Goal: Information Seeking & Learning: Compare options

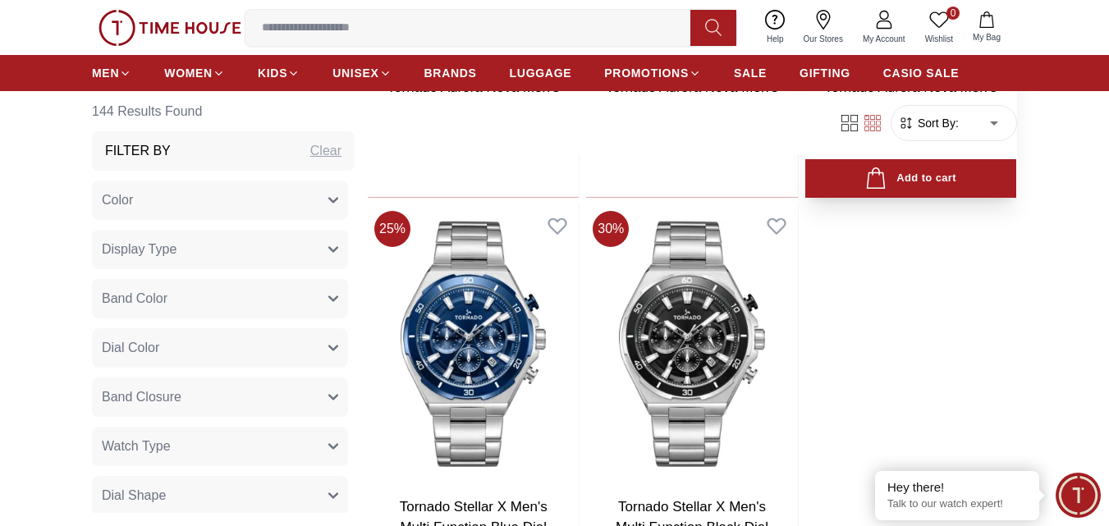
scroll to position [3201, 0]
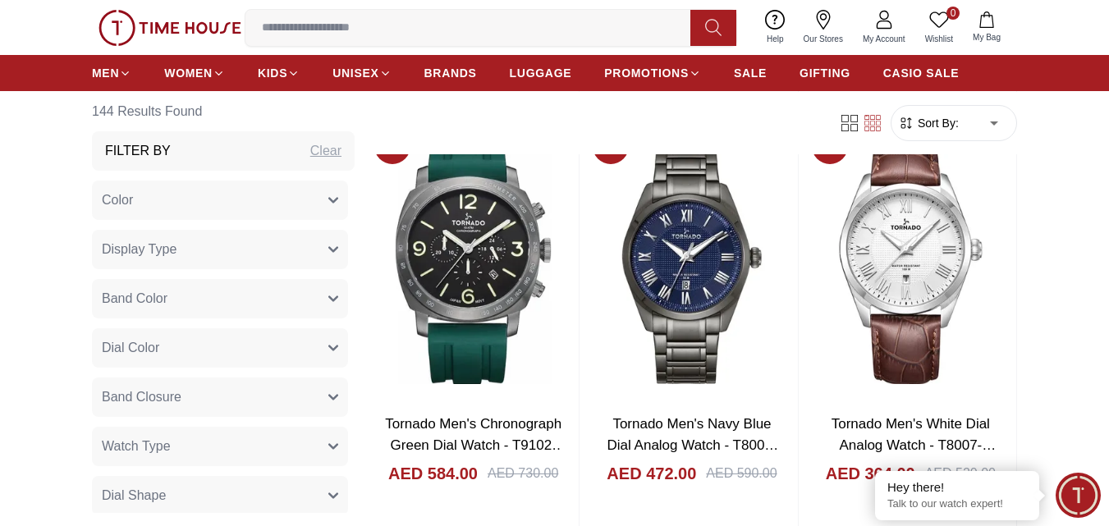
scroll to position [5828, 0]
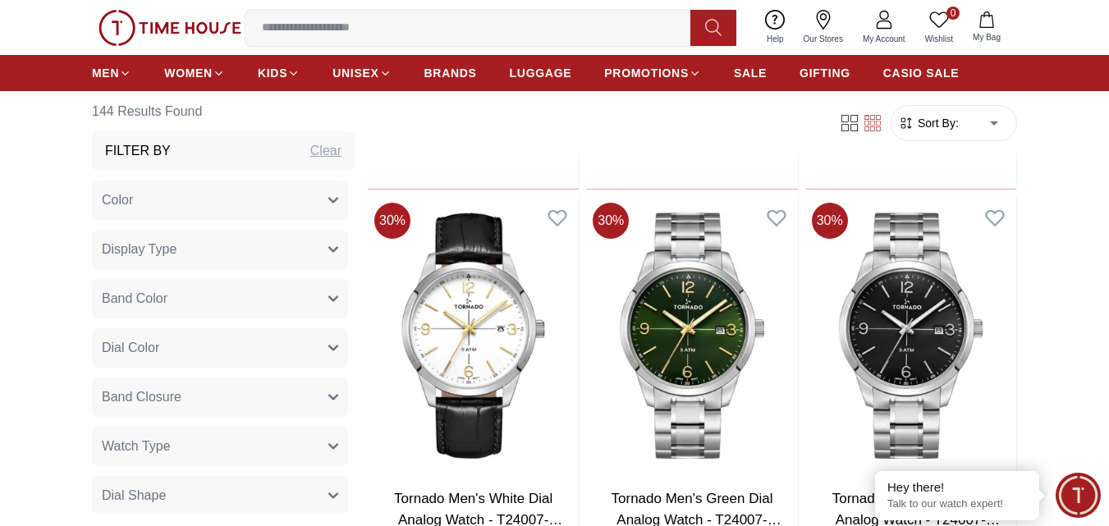
scroll to position [7470, 0]
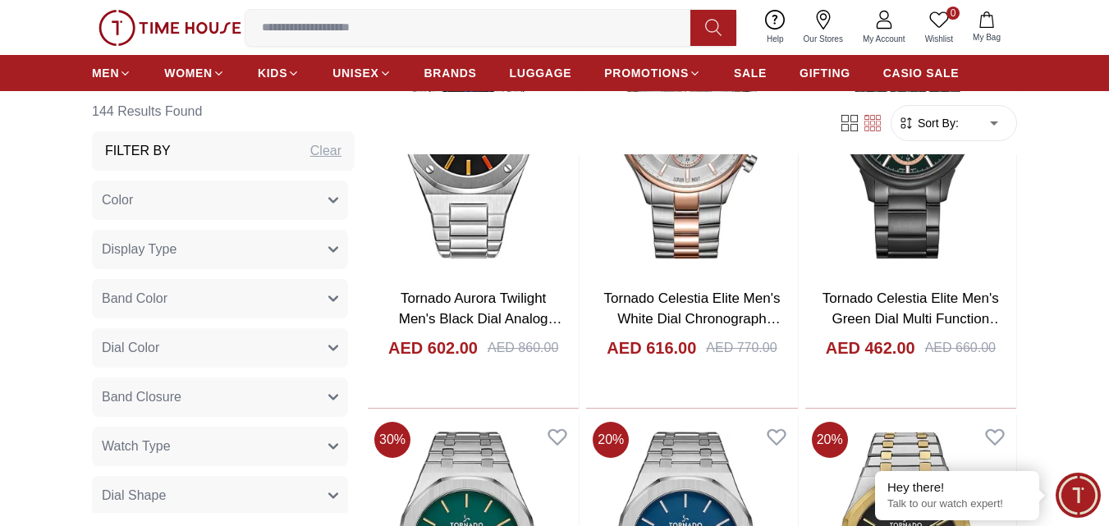
scroll to position [10179, 0]
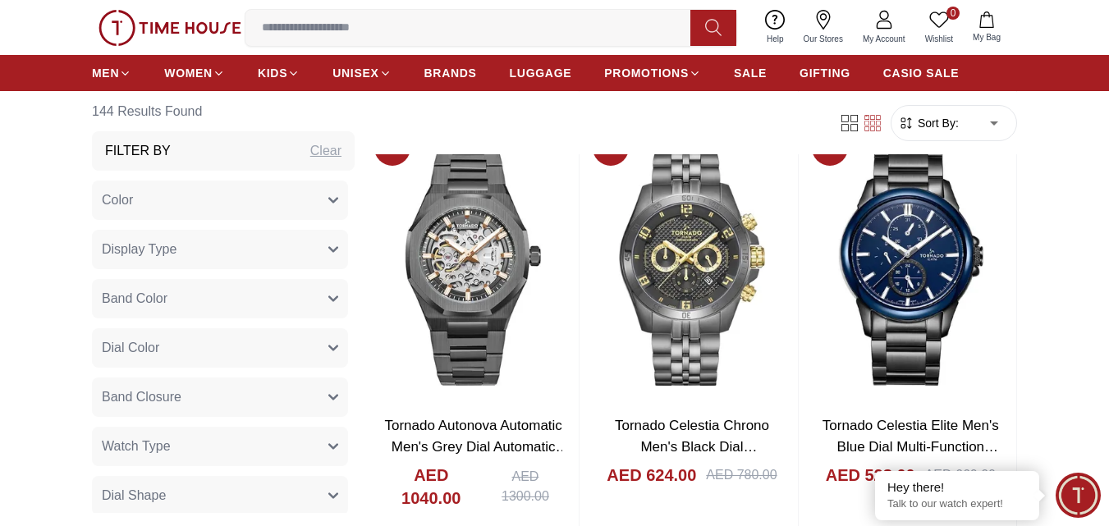
scroll to position [13380, 0]
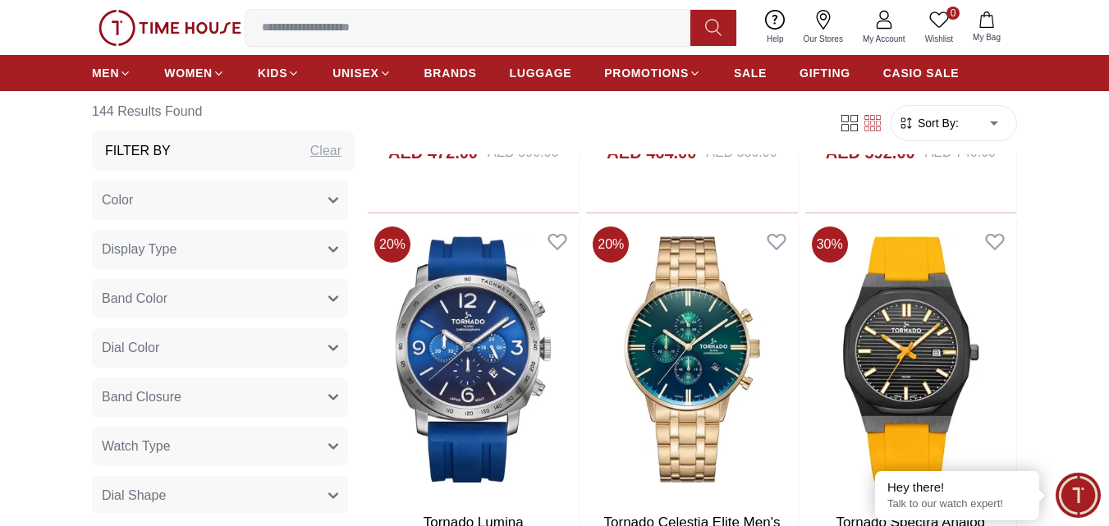
scroll to position [16664, 0]
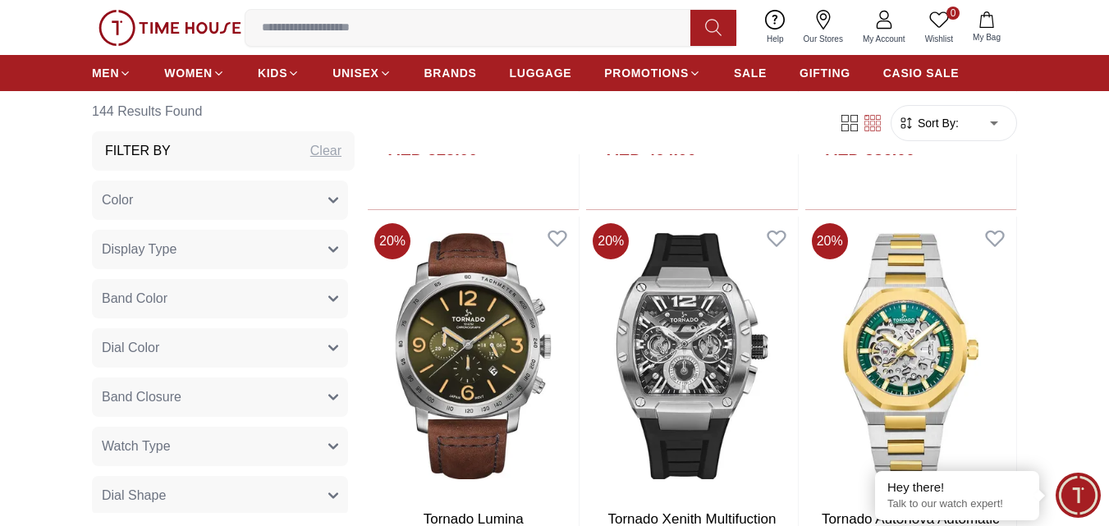
scroll to position [19619, 0]
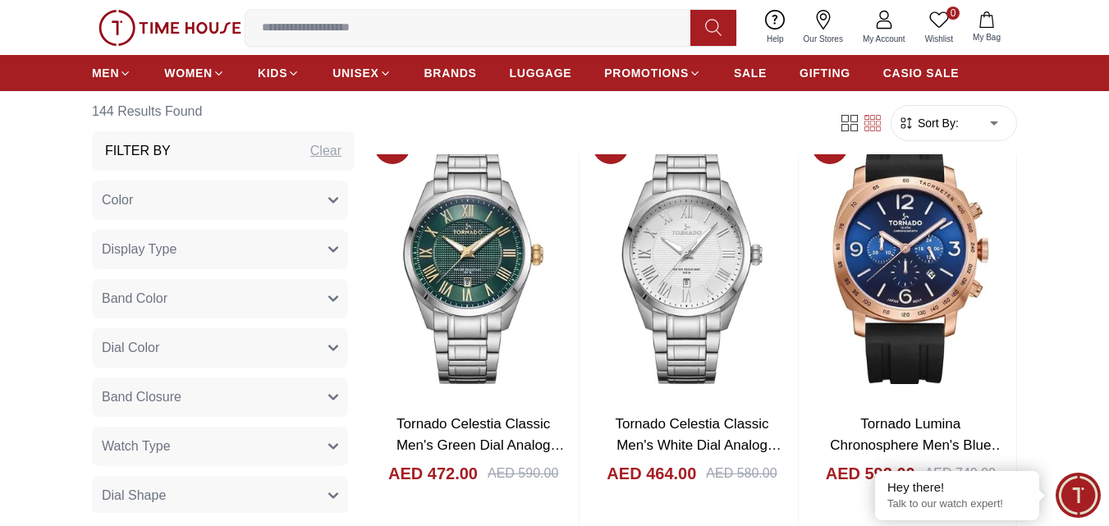
scroll to position [16354, 0]
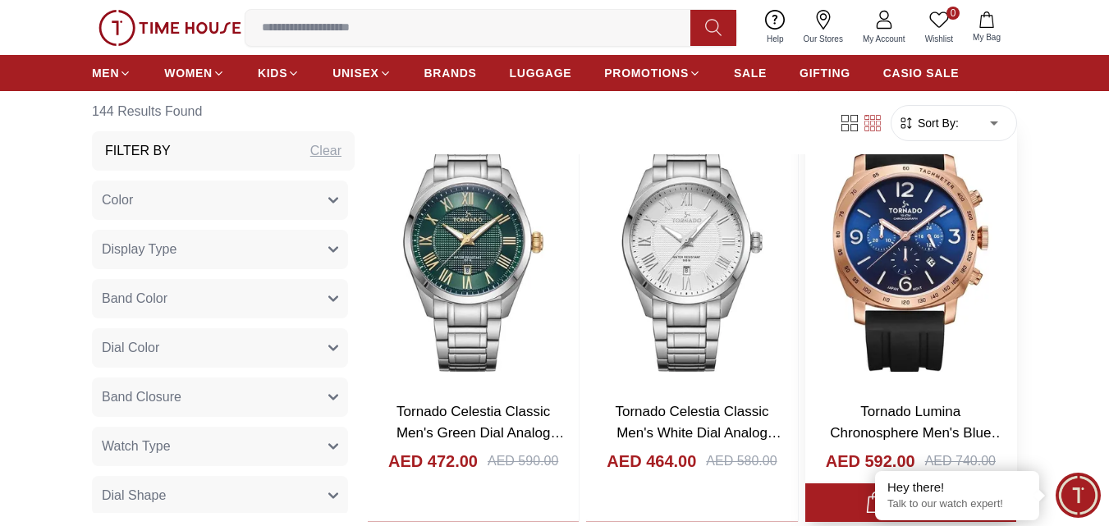
click at [916, 236] on img at bounding box center [910, 248] width 211 height 279
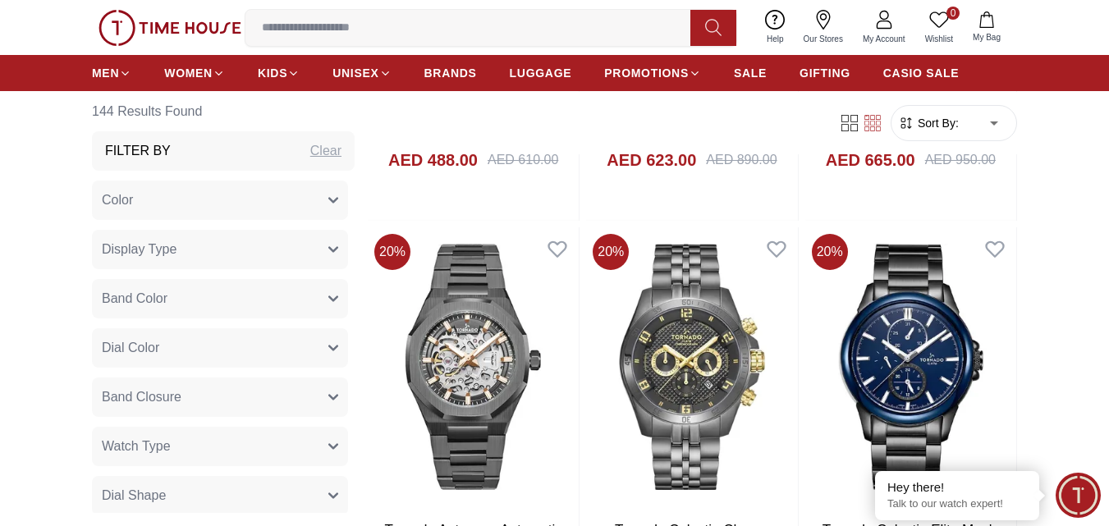
scroll to position [13235, 0]
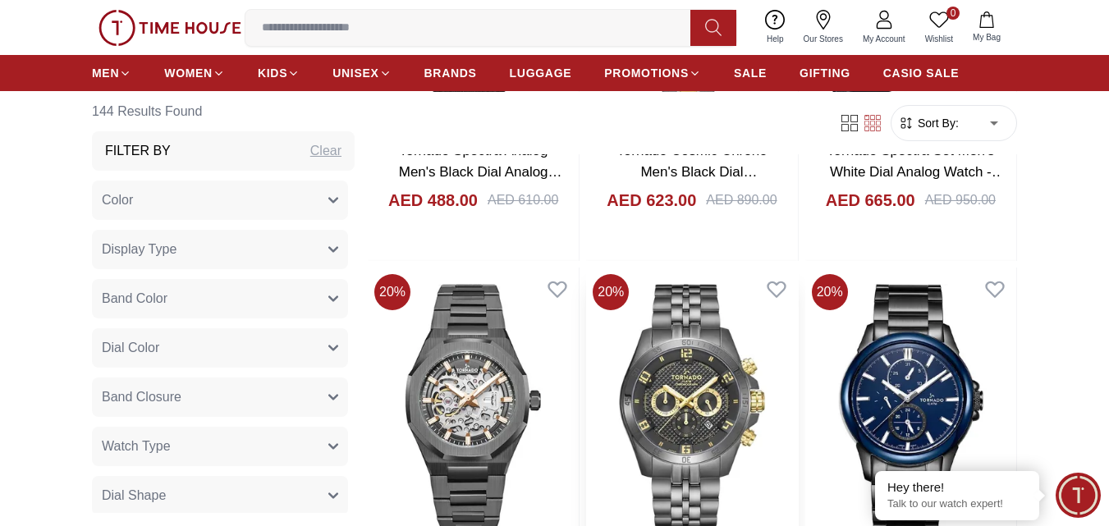
click at [667, 383] on img at bounding box center [691, 407] width 211 height 279
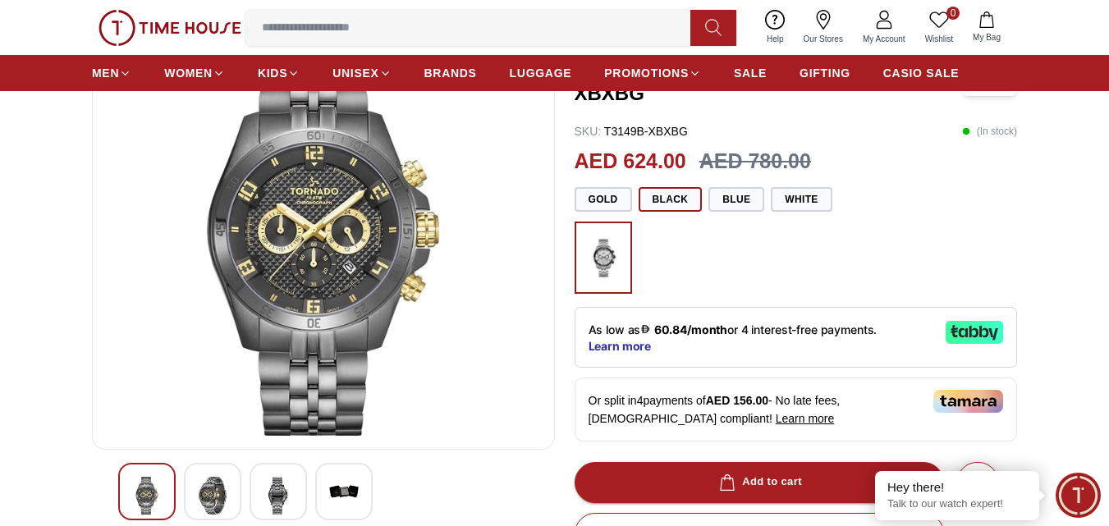
scroll to position [164, 0]
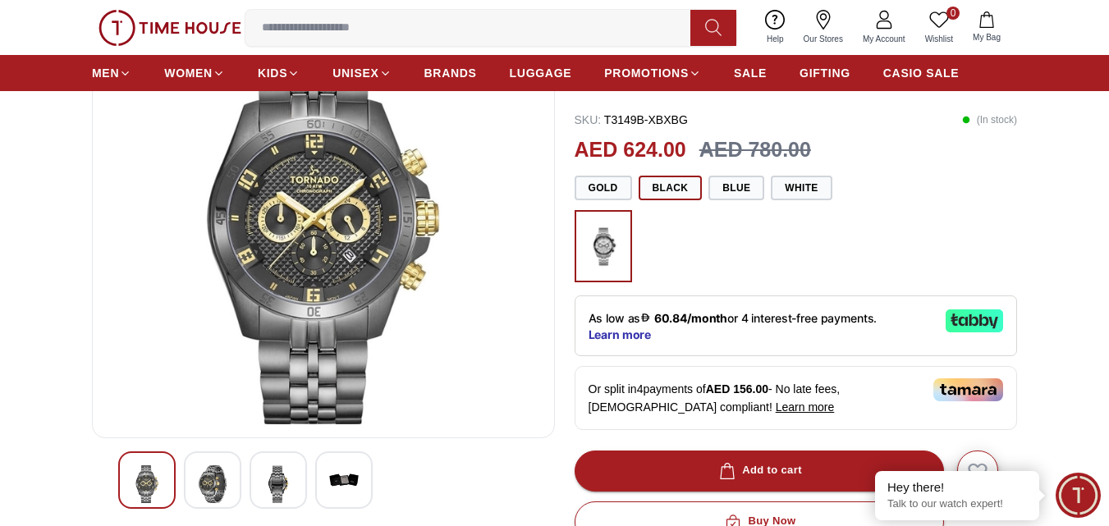
click at [340, 259] on img at bounding box center [323, 227] width 435 height 394
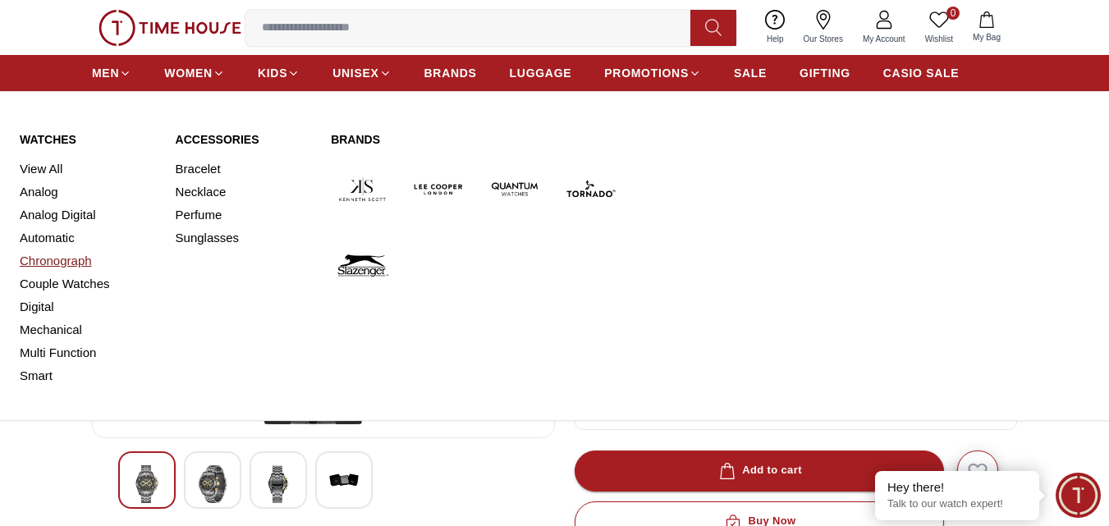
click at [74, 264] on link "Chronograph" at bounding box center [88, 261] width 136 height 23
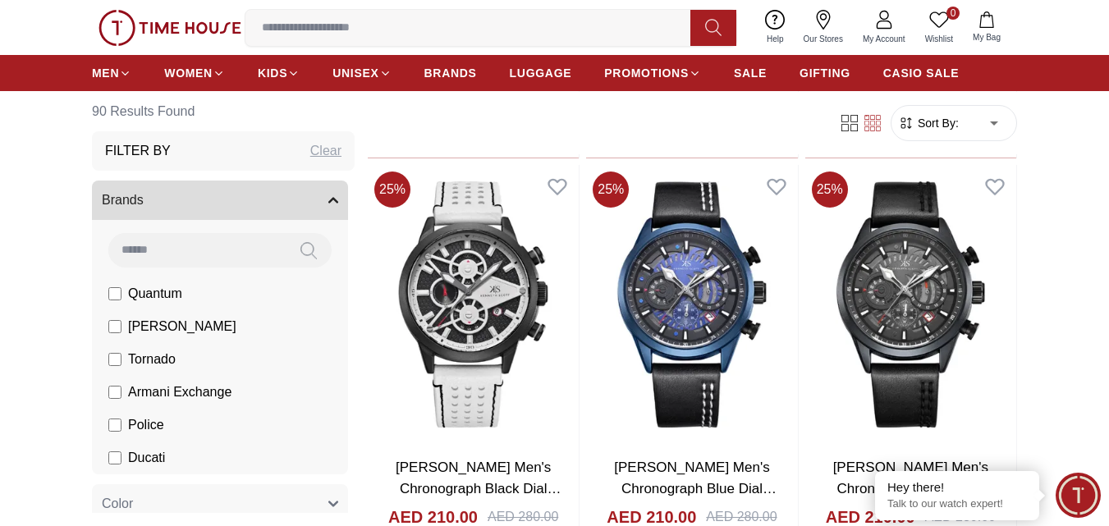
scroll to position [1888, 0]
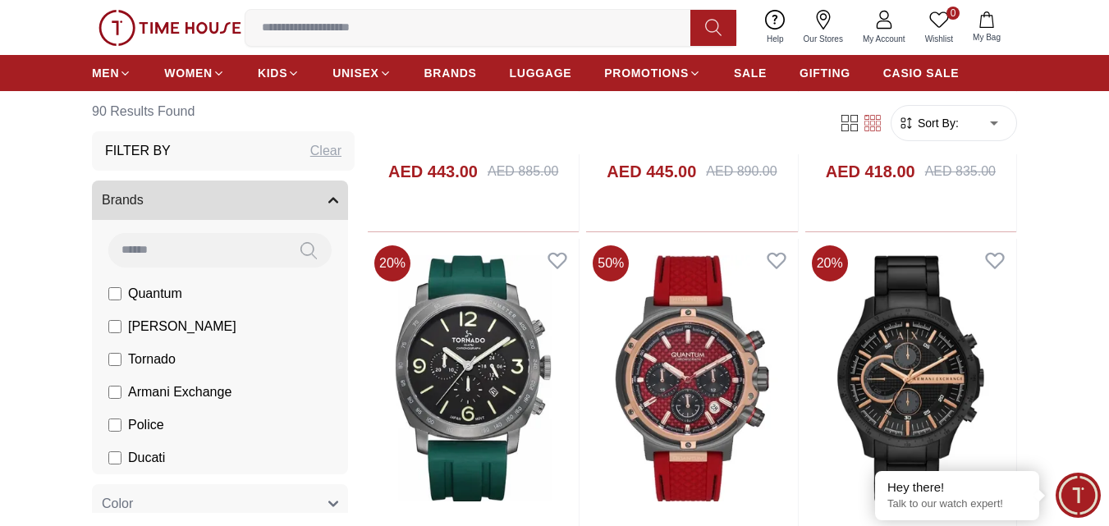
scroll to position [5172, 0]
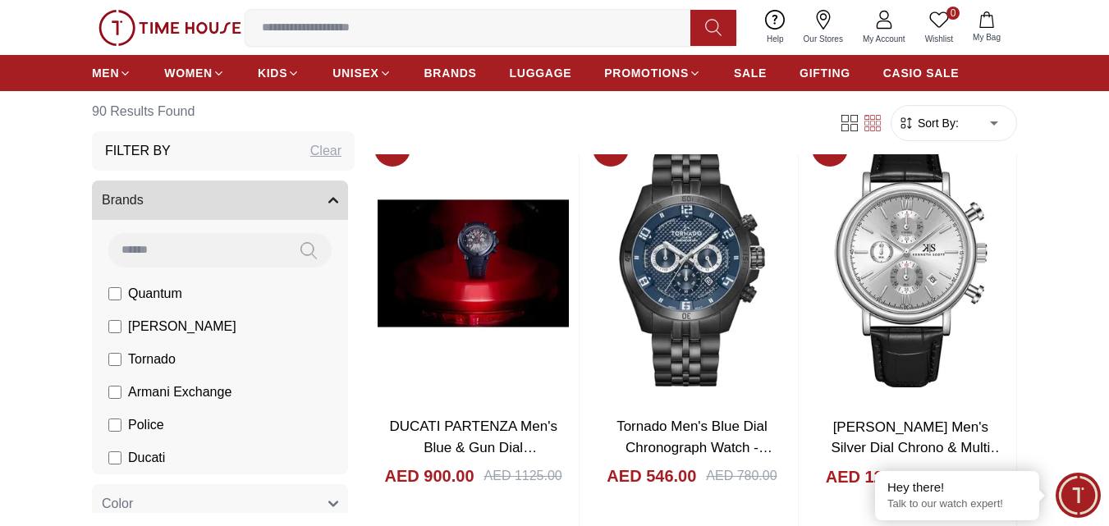
scroll to position [6075, 0]
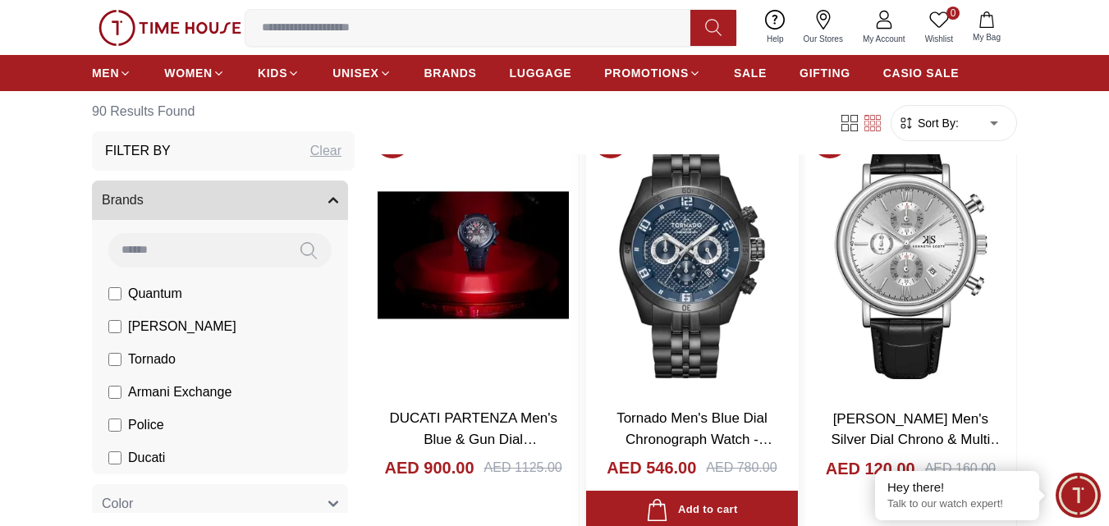
click at [699, 252] on img at bounding box center [691, 255] width 211 height 279
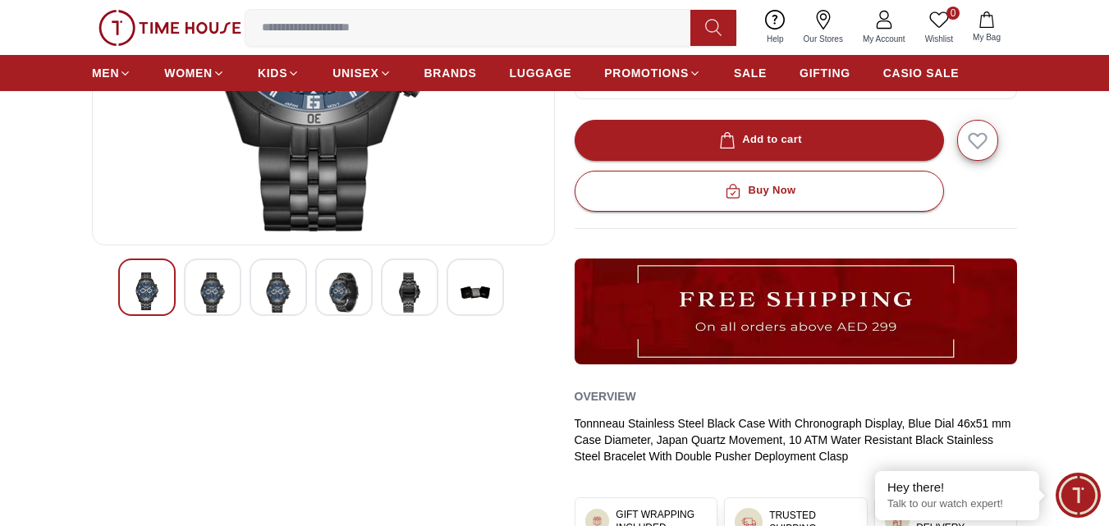
scroll to position [328, 0]
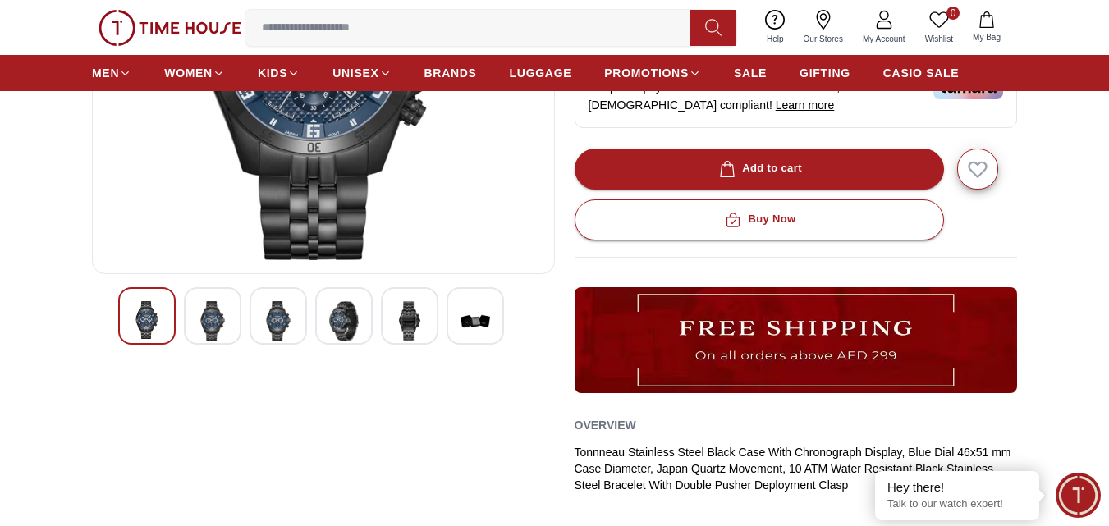
click at [351, 334] on img at bounding box center [344, 321] width 30 height 40
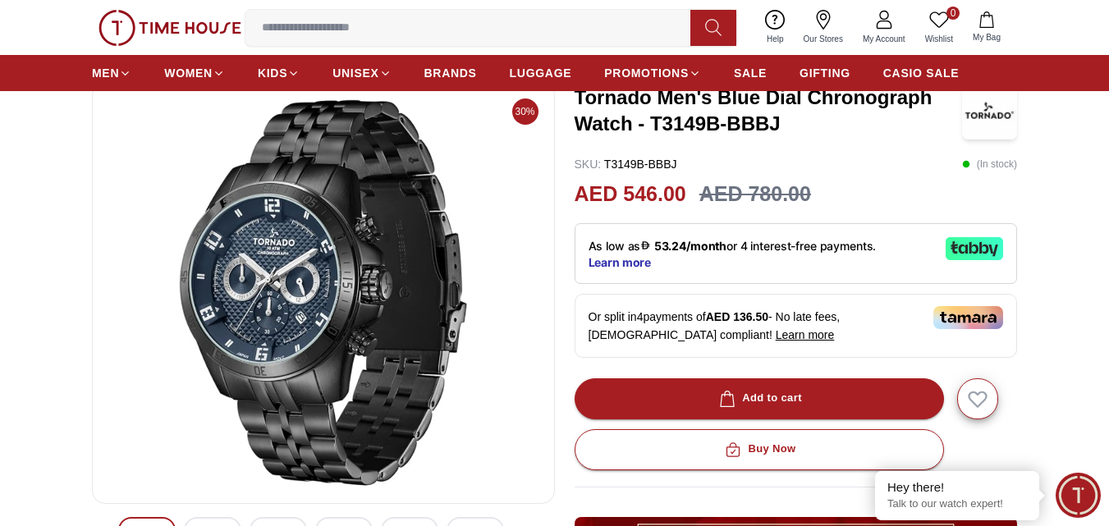
scroll to position [82, 0]
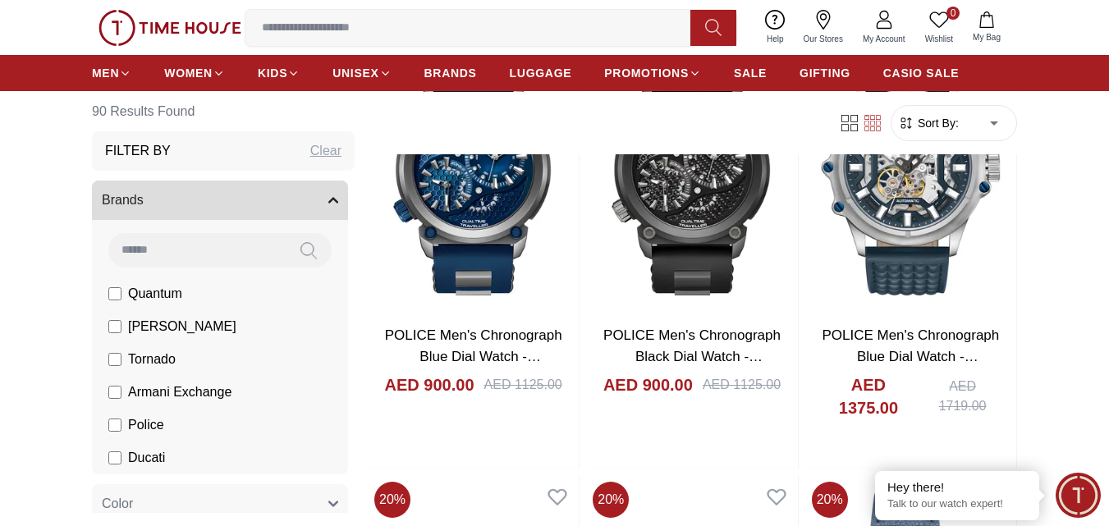
scroll to position [657, 0]
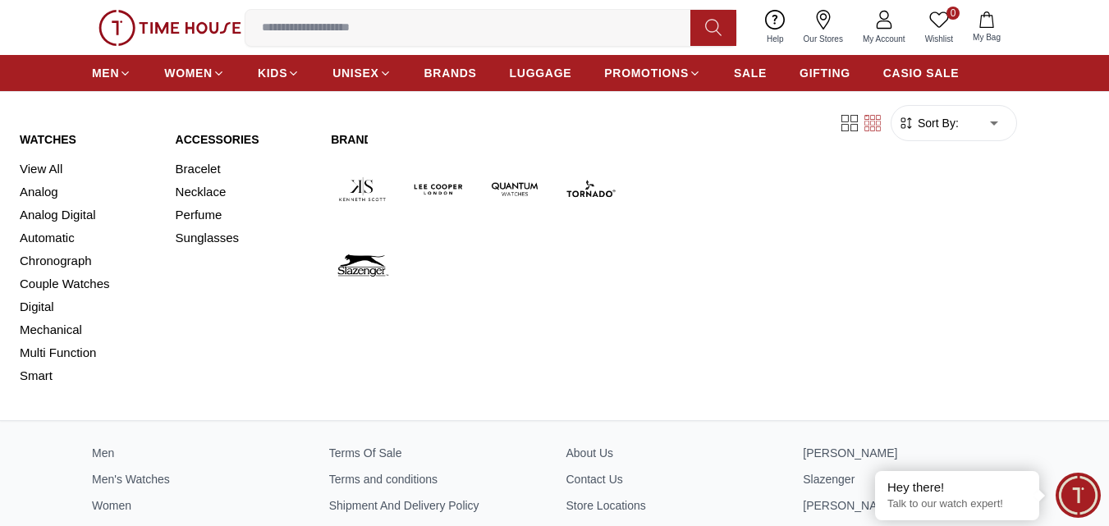
scroll to position [8384, 0]
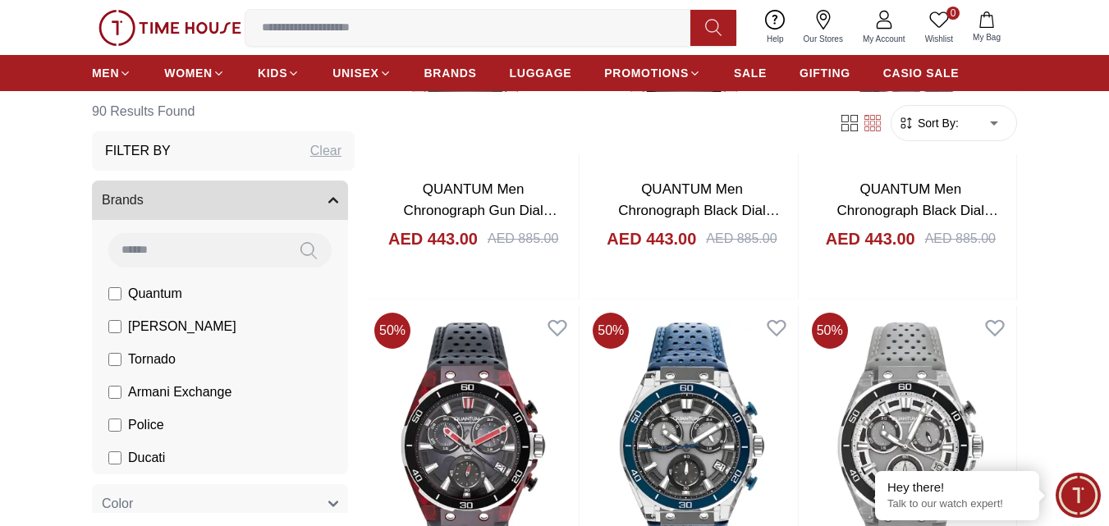
scroll to position [4397, 0]
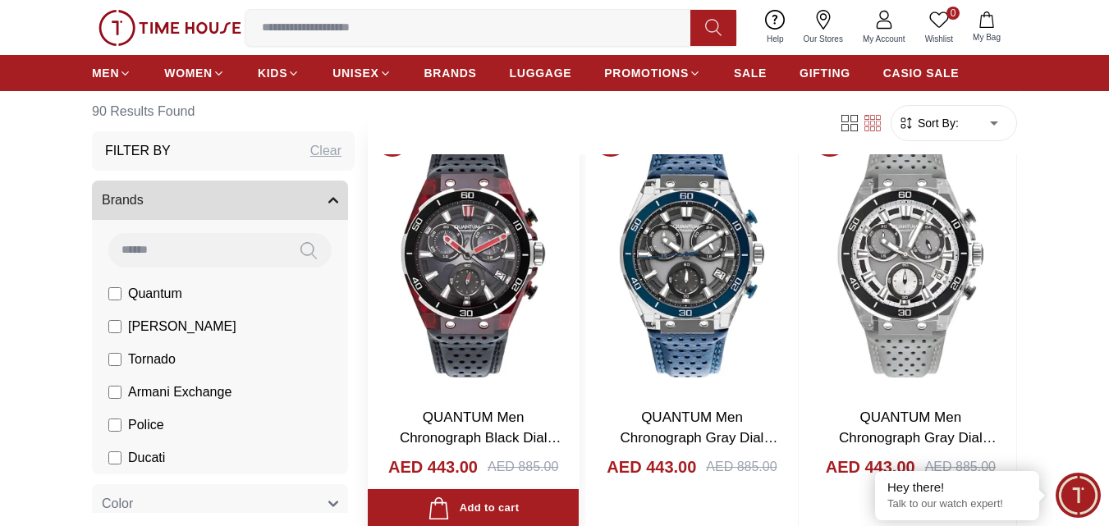
click at [478, 271] on img at bounding box center [473, 253] width 211 height 279
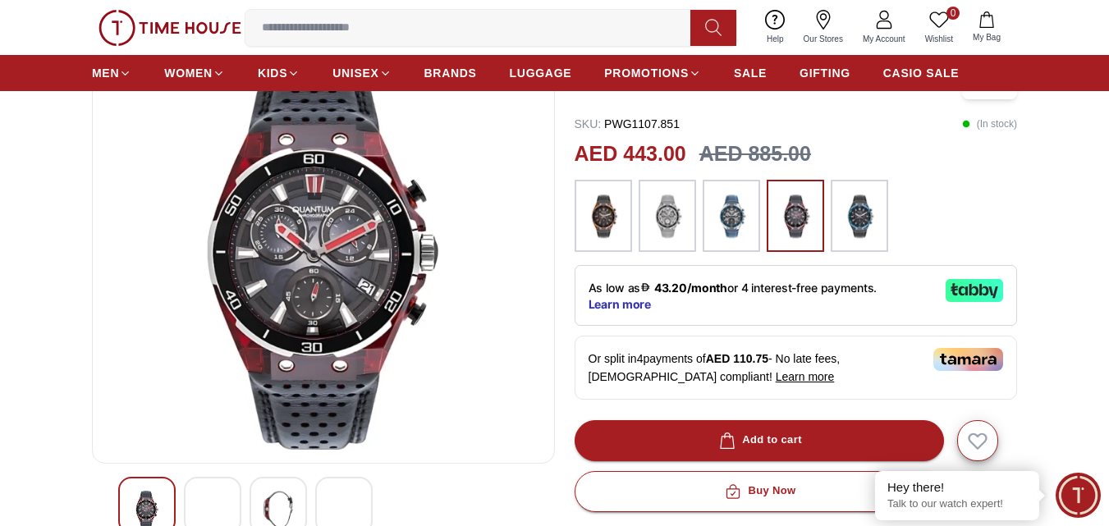
scroll to position [164, 0]
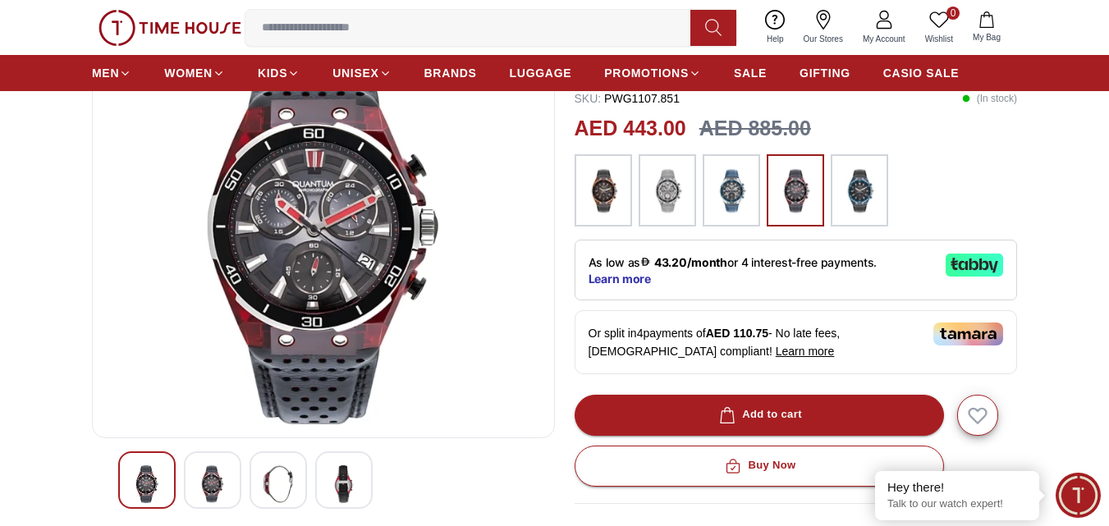
click at [749, 191] on img at bounding box center [731, 191] width 41 height 56
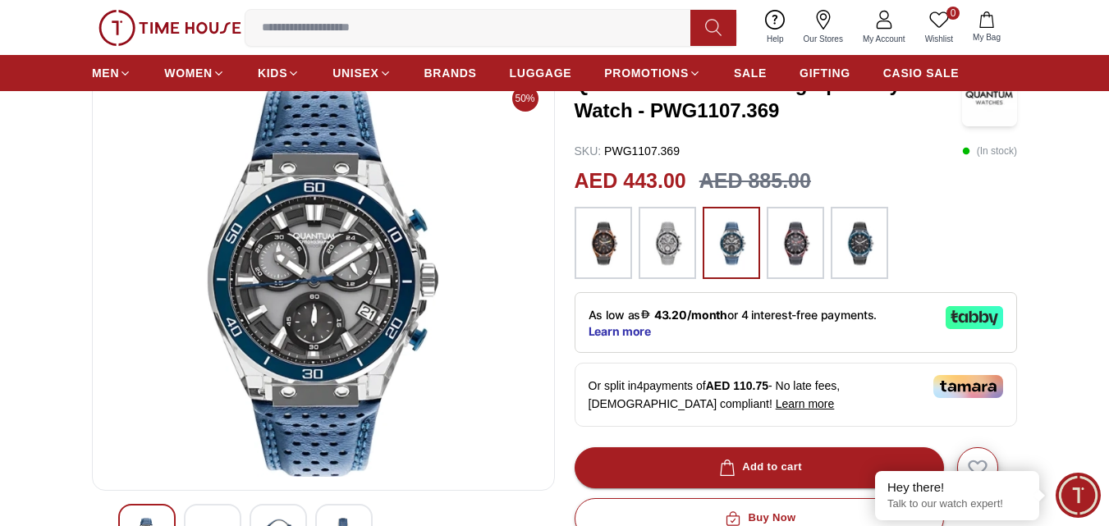
scroll to position [82, 0]
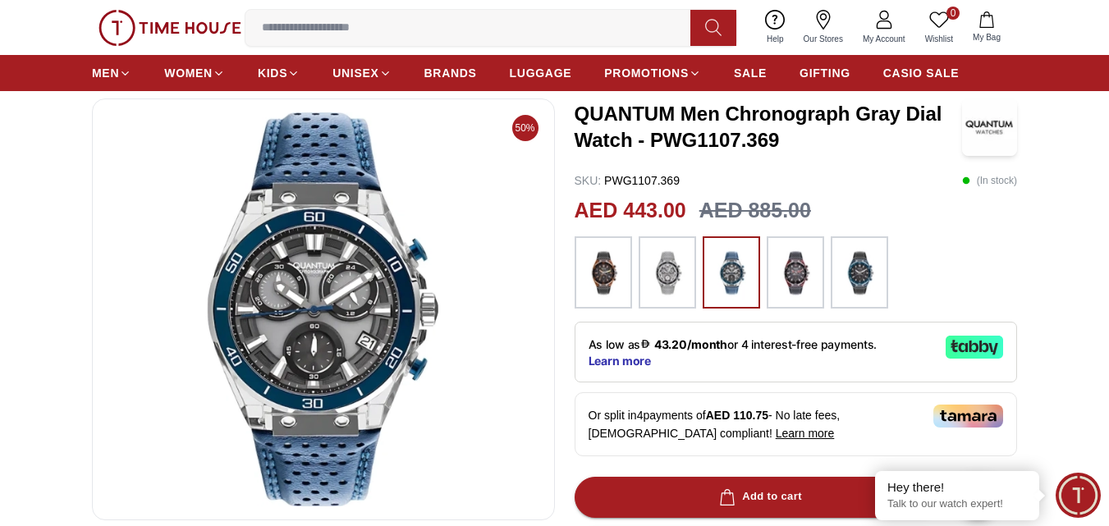
click at [652, 282] on img at bounding box center [667, 273] width 41 height 56
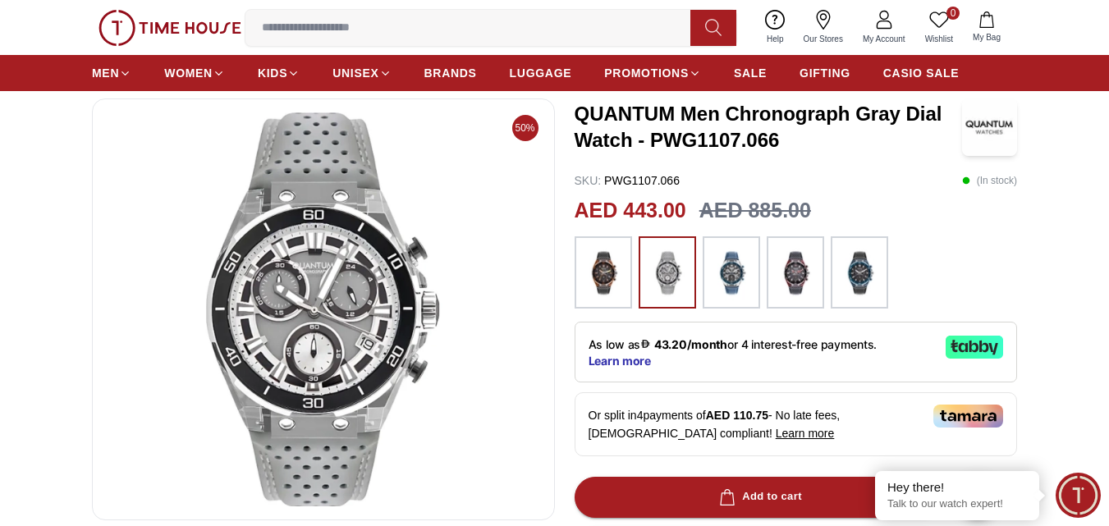
click at [617, 277] on img at bounding box center [603, 273] width 41 height 56
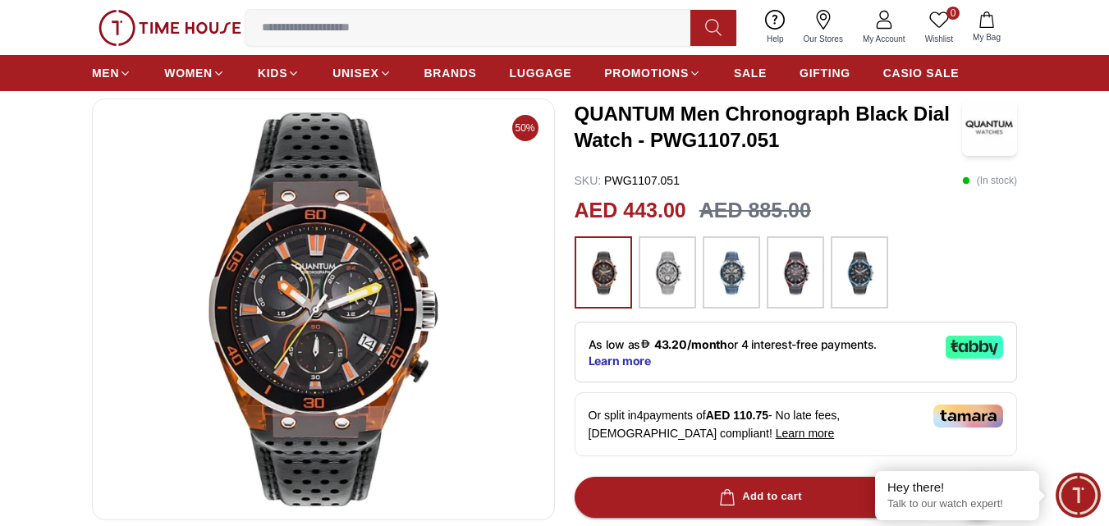
click at [864, 273] on img at bounding box center [859, 273] width 41 height 56
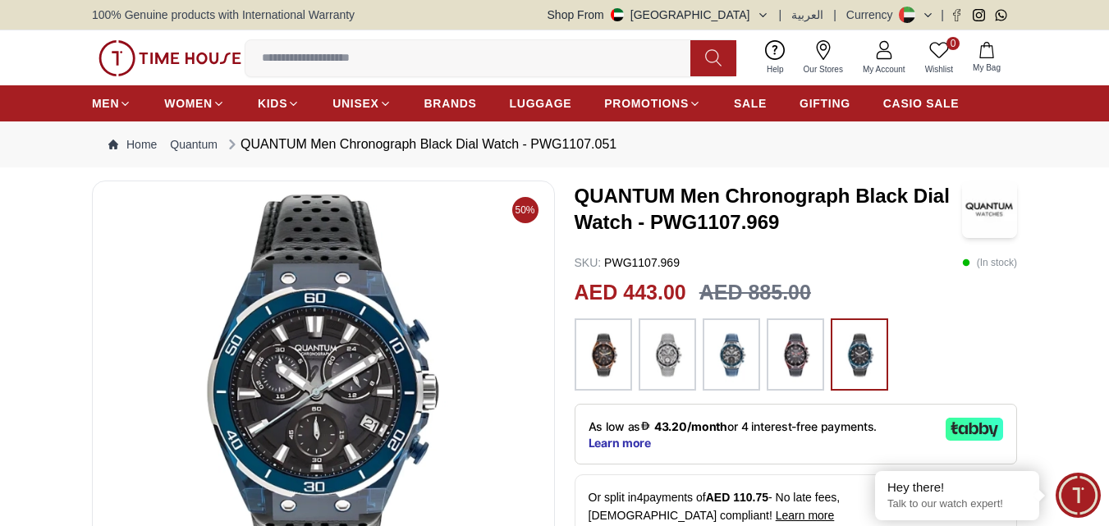
scroll to position [82, 0]
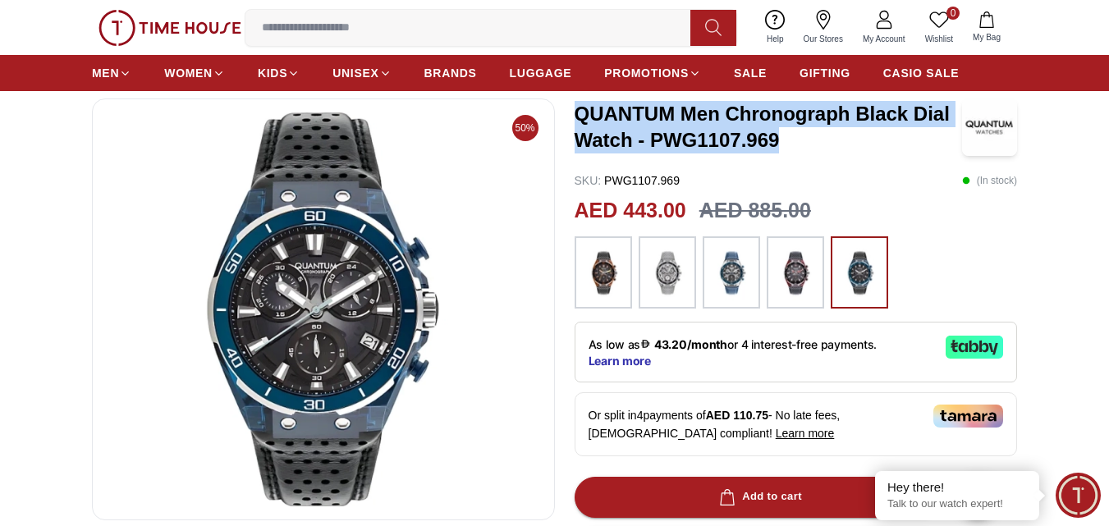
drag, startPoint x: 578, startPoint y: 108, endPoint x: 784, endPoint y: 139, distance: 208.3
click at [784, 139] on h3 "QUANTUM Men Chronograph Black Dial Watch - PWG1107.969" at bounding box center [769, 127] width 388 height 53
copy h3 "QUANTUM Men Chronograph Black Dial Watch - PWG1107.969"
